Goal: Use online tool/utility: Utilize a website feature to perform a specific function

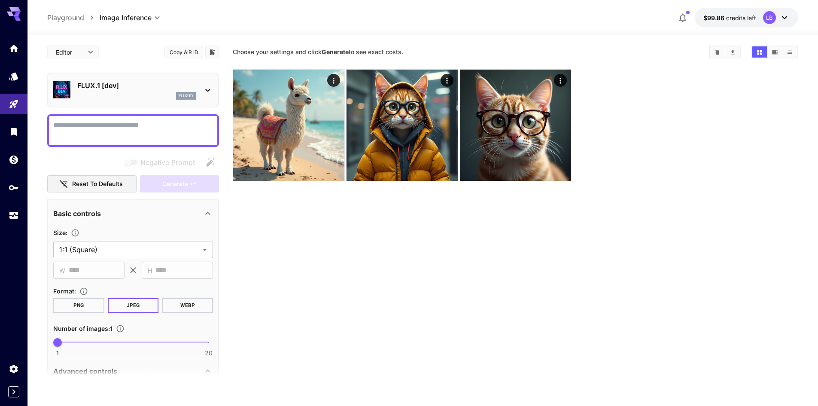
click at [138, 84] on p "FLUX.1 [dev]" at bounding box center [136, 85] width 119 height 10
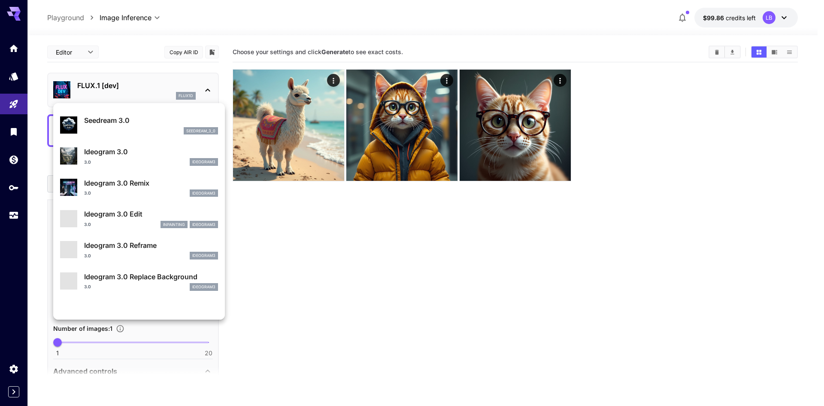
scroll to position [258, 0]
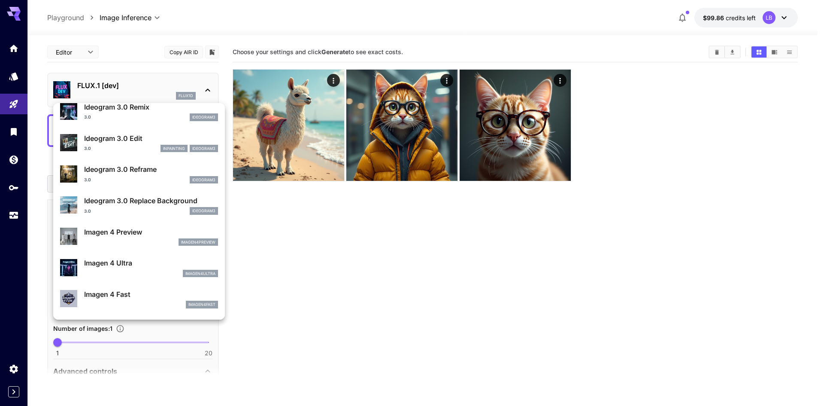
click at [128, 206] on p "Ideogram 3.0 Replace Background" at bounding box center [151, 200] width 134 height 10
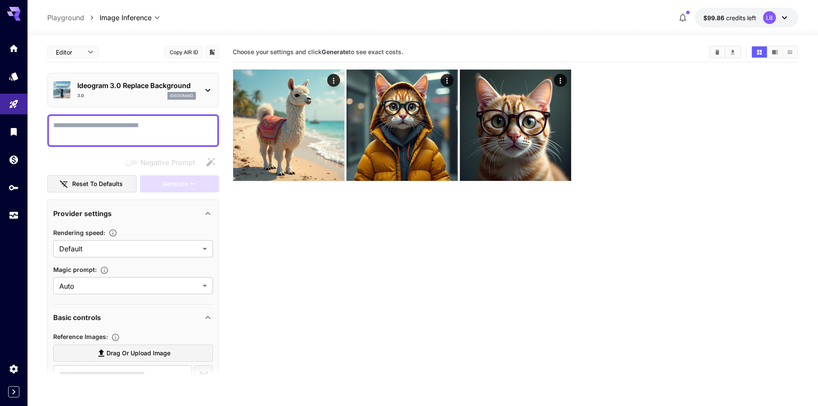
click at [155, 92] on div "3.0 ideogram3" at bounding box center [136, 96] width 119 height 8
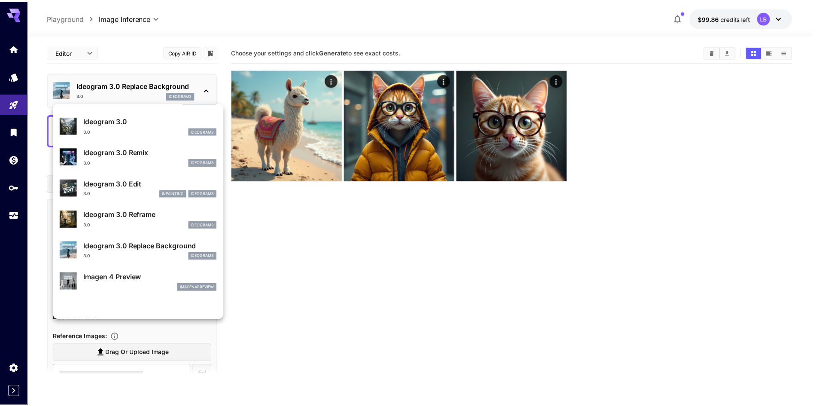
scroll to position [215, 0]
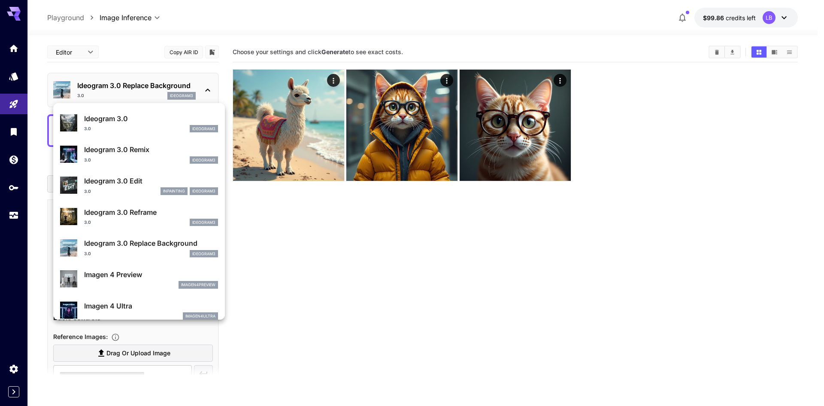
drag, startPoint x: 141, startPoint y: 163, endPoint x: 116, endPoint y: 191, distance: 38.0
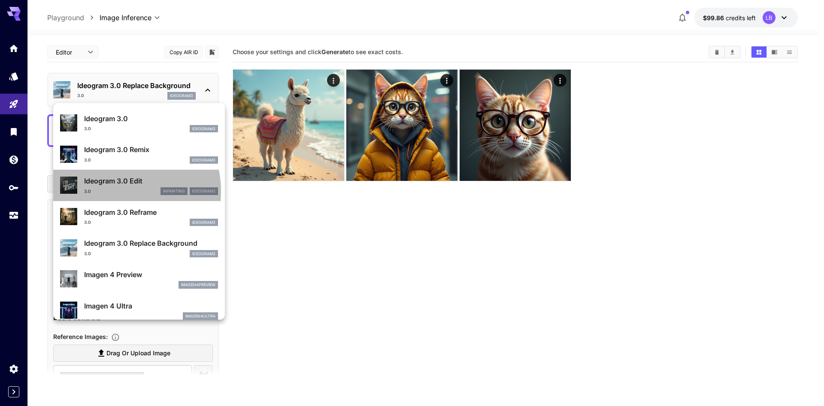
click at [116, 191] on div "3.0 inpainting ideogram3" at bounding box center [151, 191] width 134 height 8
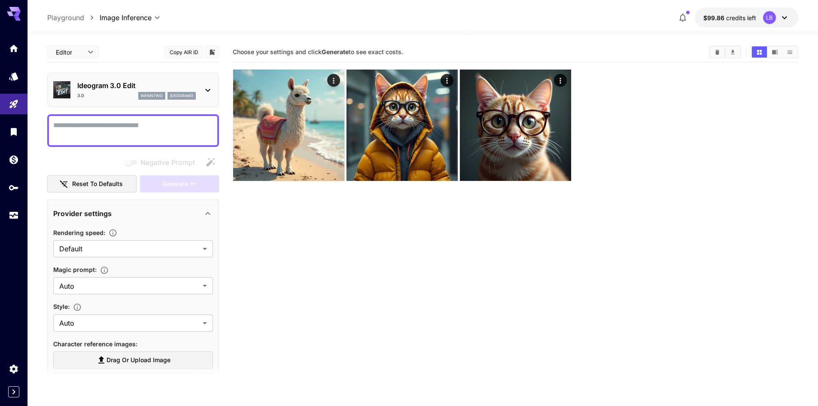
click at [130, 137] on textarea "Negative Prompt" at bounding box center [133, 130] width 160 height 21
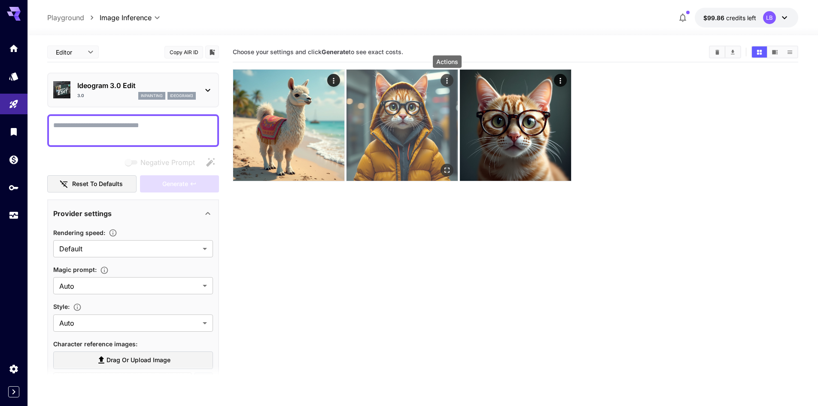
click at [447, 81] on icon "Actions" at bounding box center [447, 80] width 9 height 9
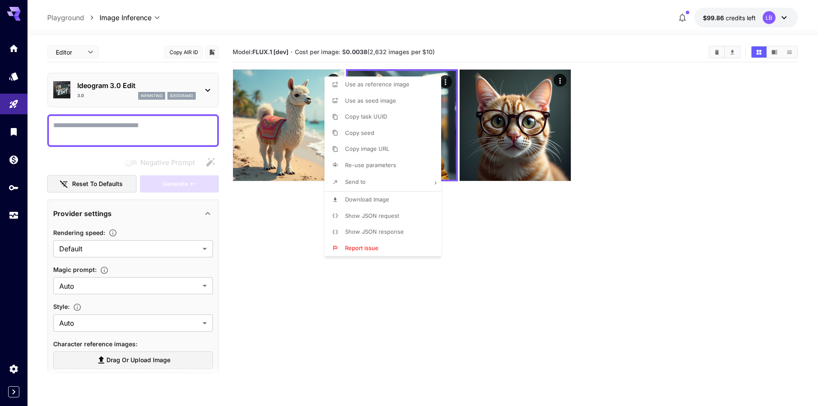
click at [518, 234] on div at bounding box center [412, 203] width 824 height 406
